Goal: Information Seeking & Learning: Learn about a topic

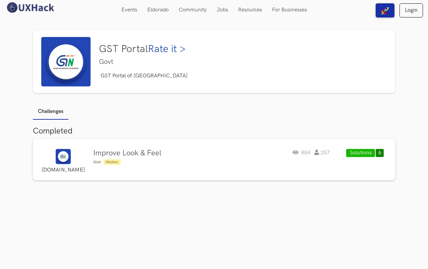
click at [199, 61] on div "GST Portal Rate it > Govt GST Portal of [GEOGRAPHIC_DATA]" at bounding box center [244, 61] width 296 height 49
drag, startPoint x: 197, startPoint y: 61, endPoint x: 192, endPoint y: 60, distance: 5.5
click at [192, 60] on div "GST Portal Rate it > Govt GST Portal of [GEOGRAPHIC_DATA]" at bounding box center [244, 61] width 296 height 49
click at [166, 61] on h4 "Govt" at bounding box center [142, 62] width 87 height 8
click at [66, 52] on img at bounding box center [65, 61] width 49 height 49
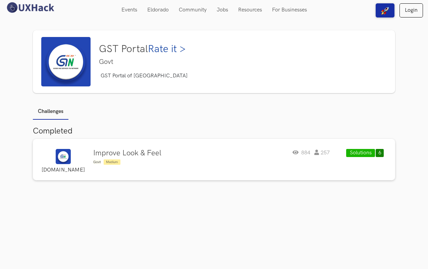
click at [265, 58] on div "GST Portal Rate it > Govt GST Portal of [GEOGRAPHIC_DATA]" at bounding box center [244, 61] width 296 height 49
click at [60, 60] on img at bounding box center [65, 61] width 49 height 49
click at [62, 59] on img at bounding box center [65, 61] width 49 height 49
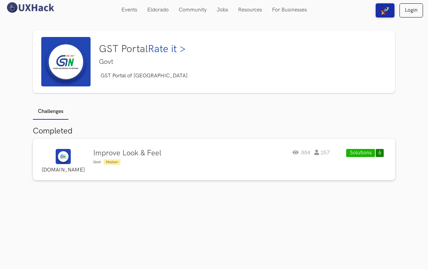
click at [69, 65] on img at bounding box center [65, 61] width 49 height 49
